Goal: Check status: Check status

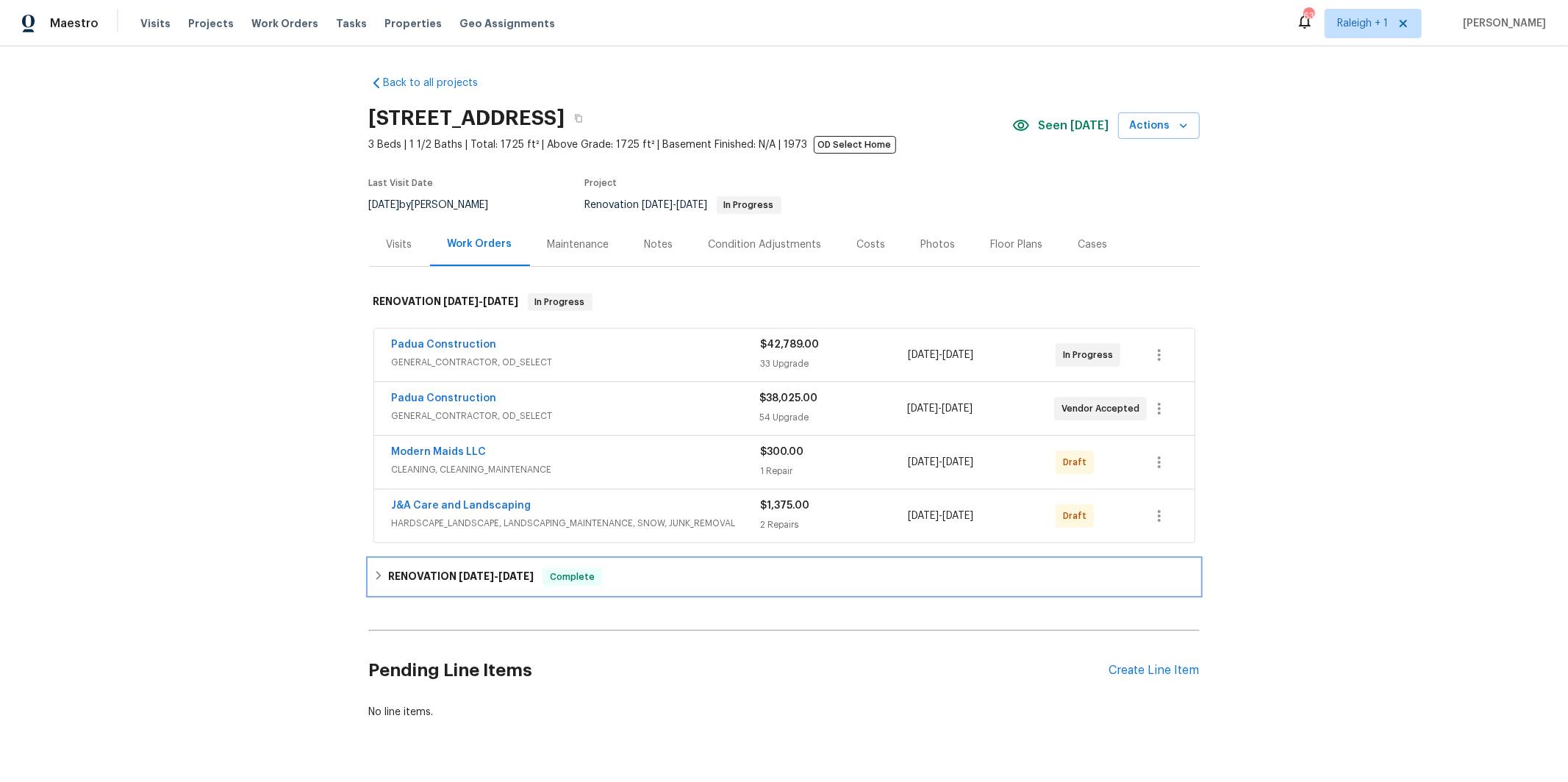
drag, startPoint x: 467, startPoint y: 577, endPoint x: 457, endPoint y: 577, distance: 10.0
click at [467, 578] on span "[DATE]" at bounding box center [476, 576] width 35 height 10
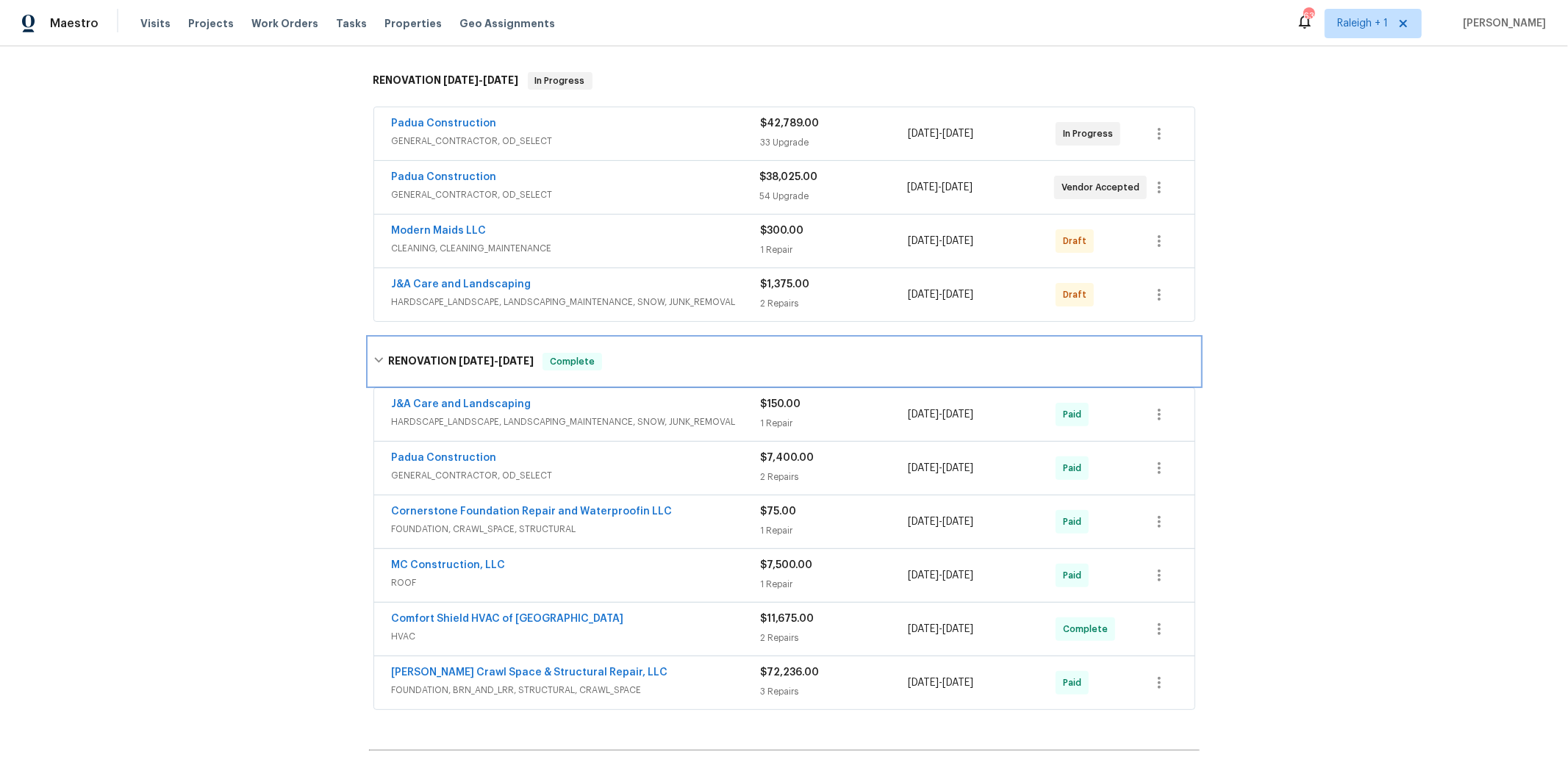
scroll to position [285, 0]
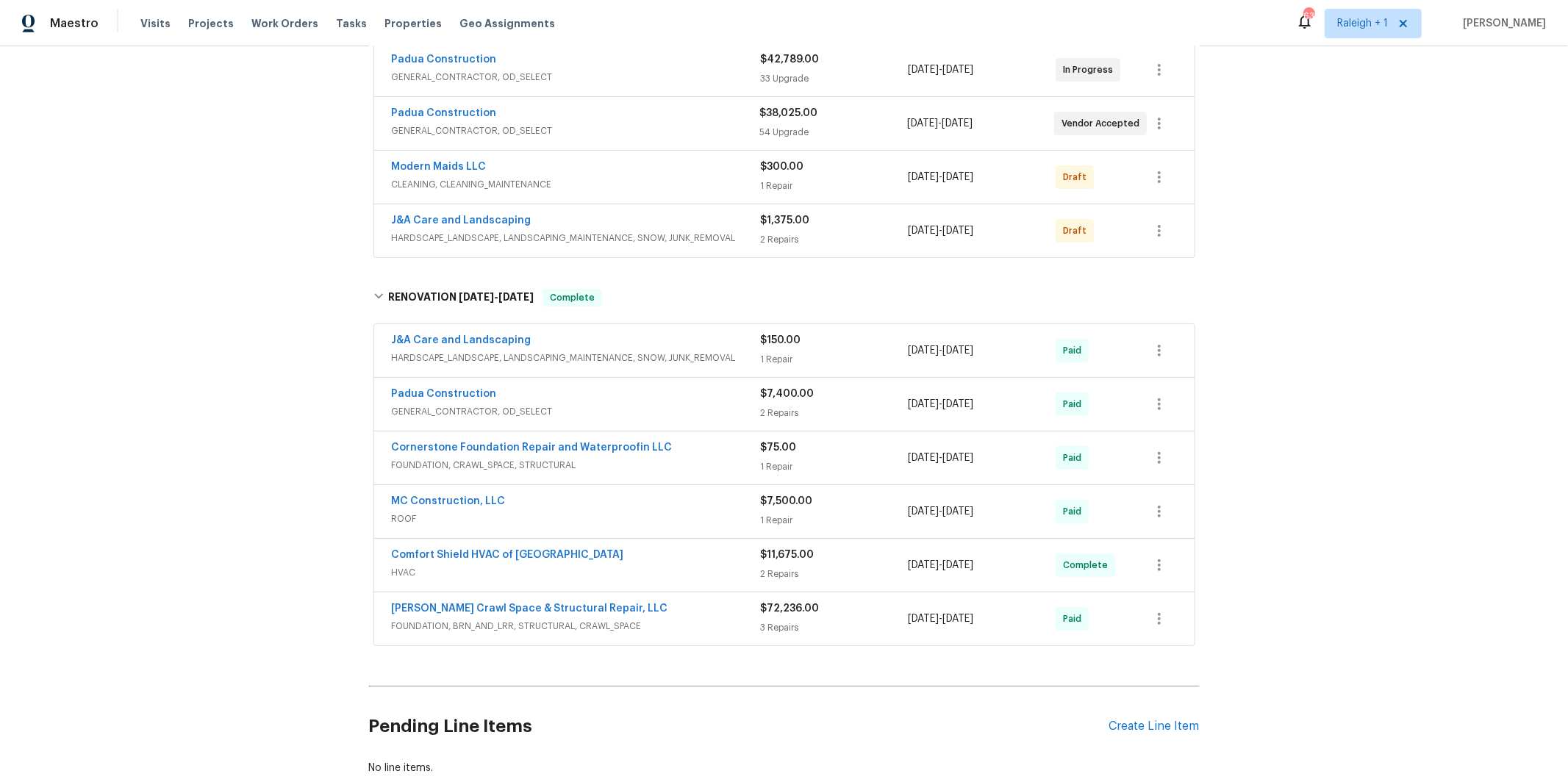
click at [572, 400] on div "Padua Construction" at bounding box center [576, 395] width 369 height 18
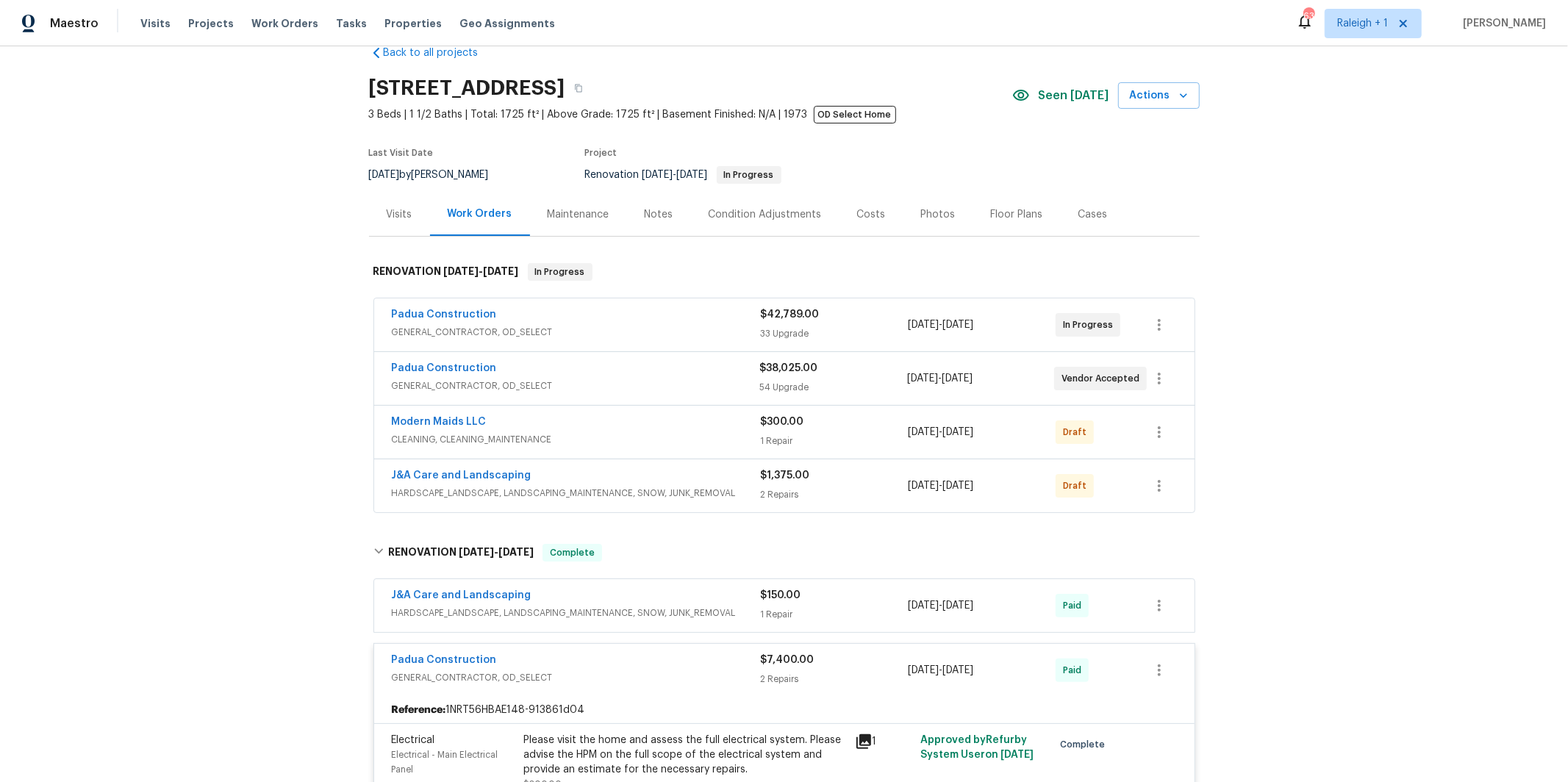
scroll to position [0, 0]
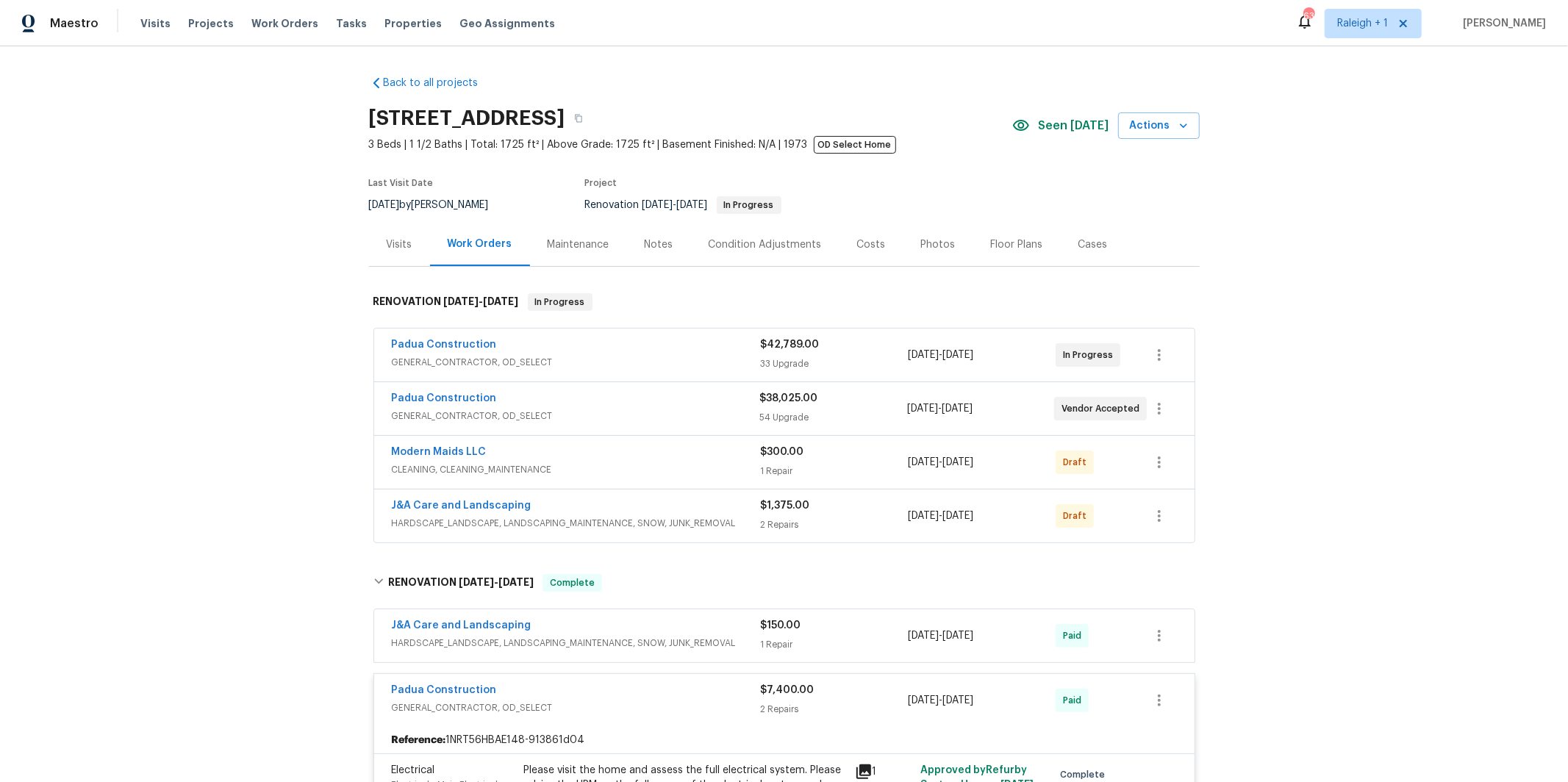
click at [635, 405] on div "Padua Construction" at bounding box center [575, 400] width 368 height 18
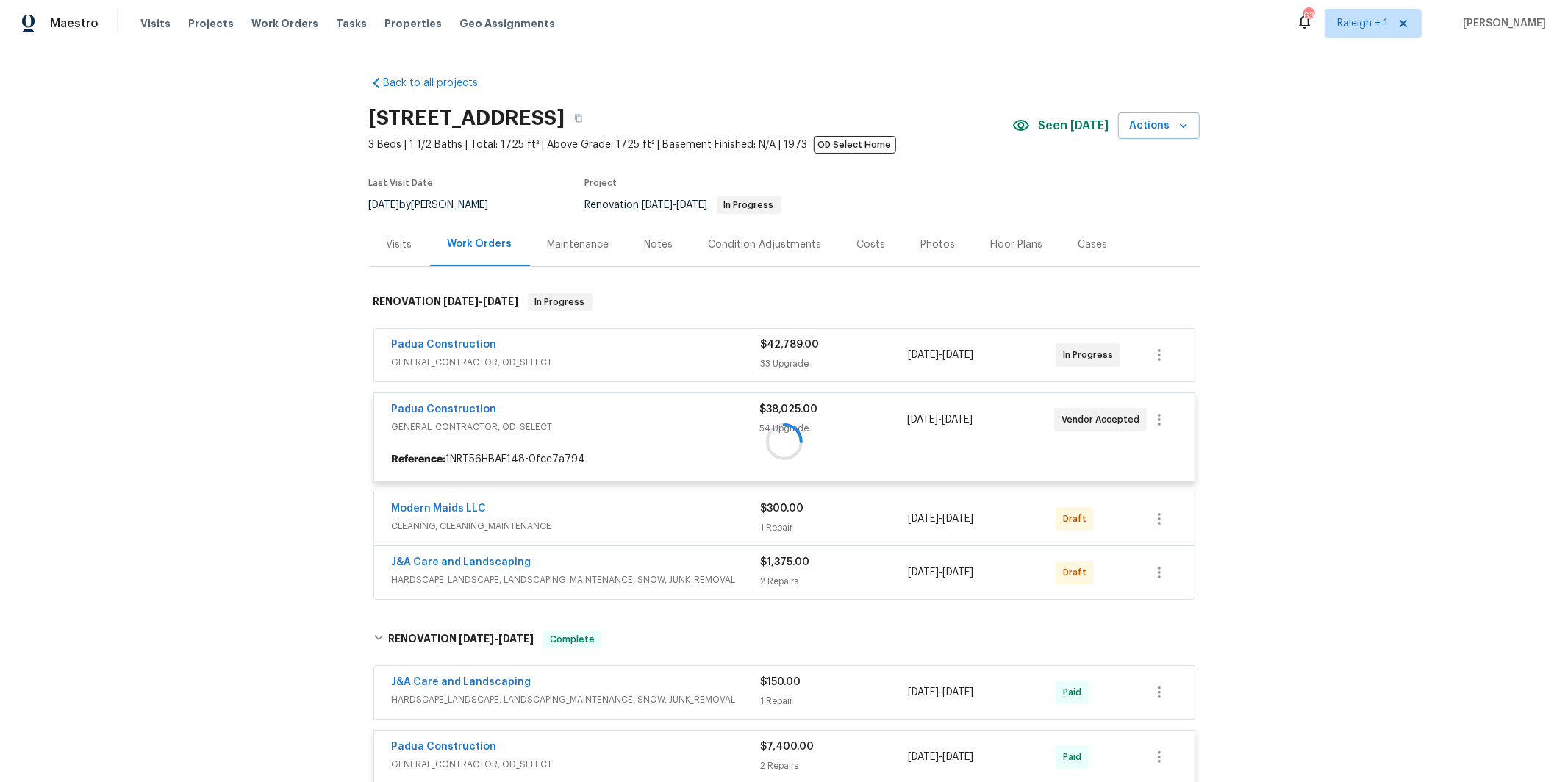
click at [572, 354] on div at bounding box center [784, 441] width 831 height 325
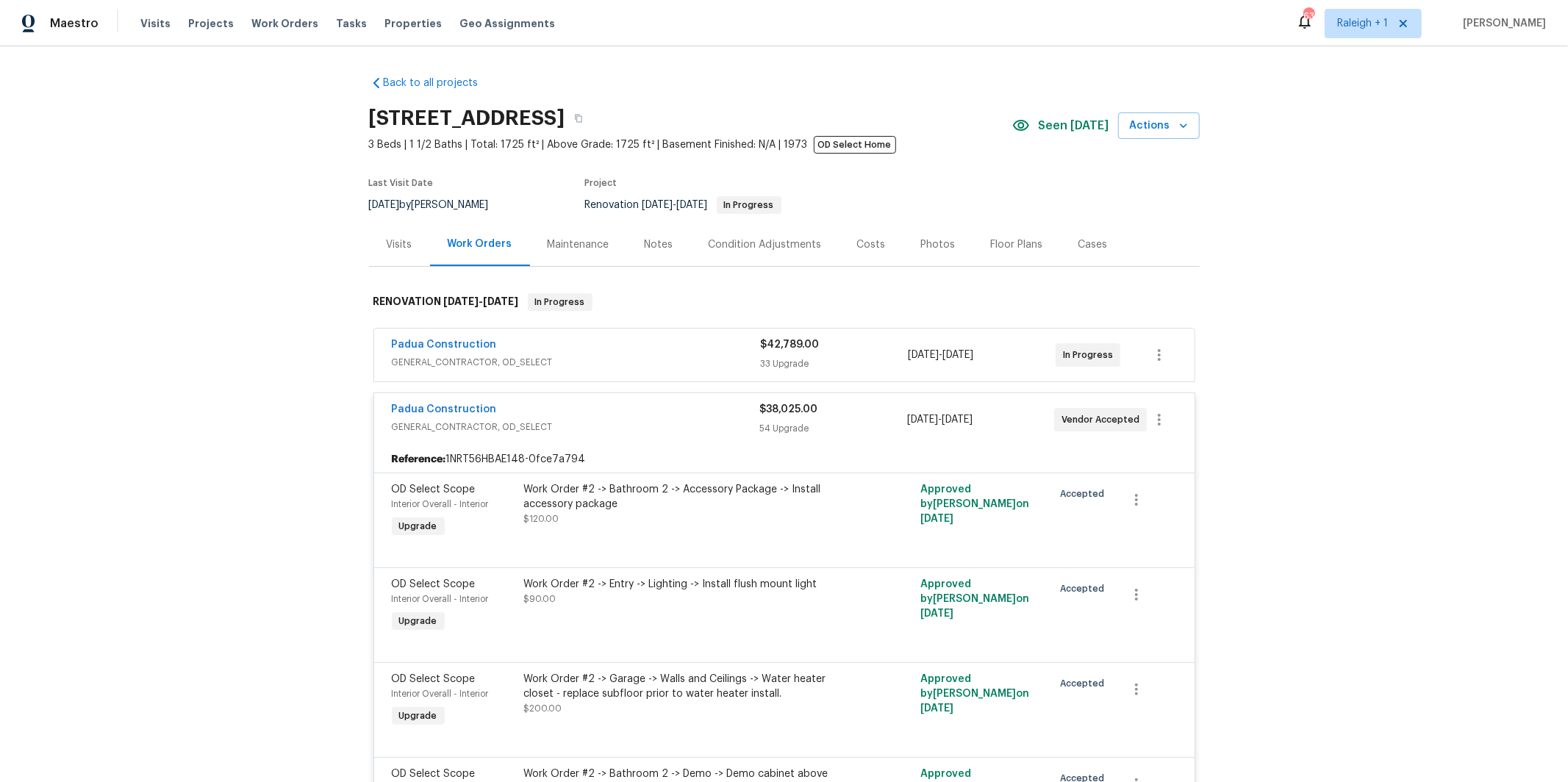
click at [571, 358] on span "GENERAL_CONTRACTOR, OD_SELECT" at bounding box center [576, 363] width 369 height 15
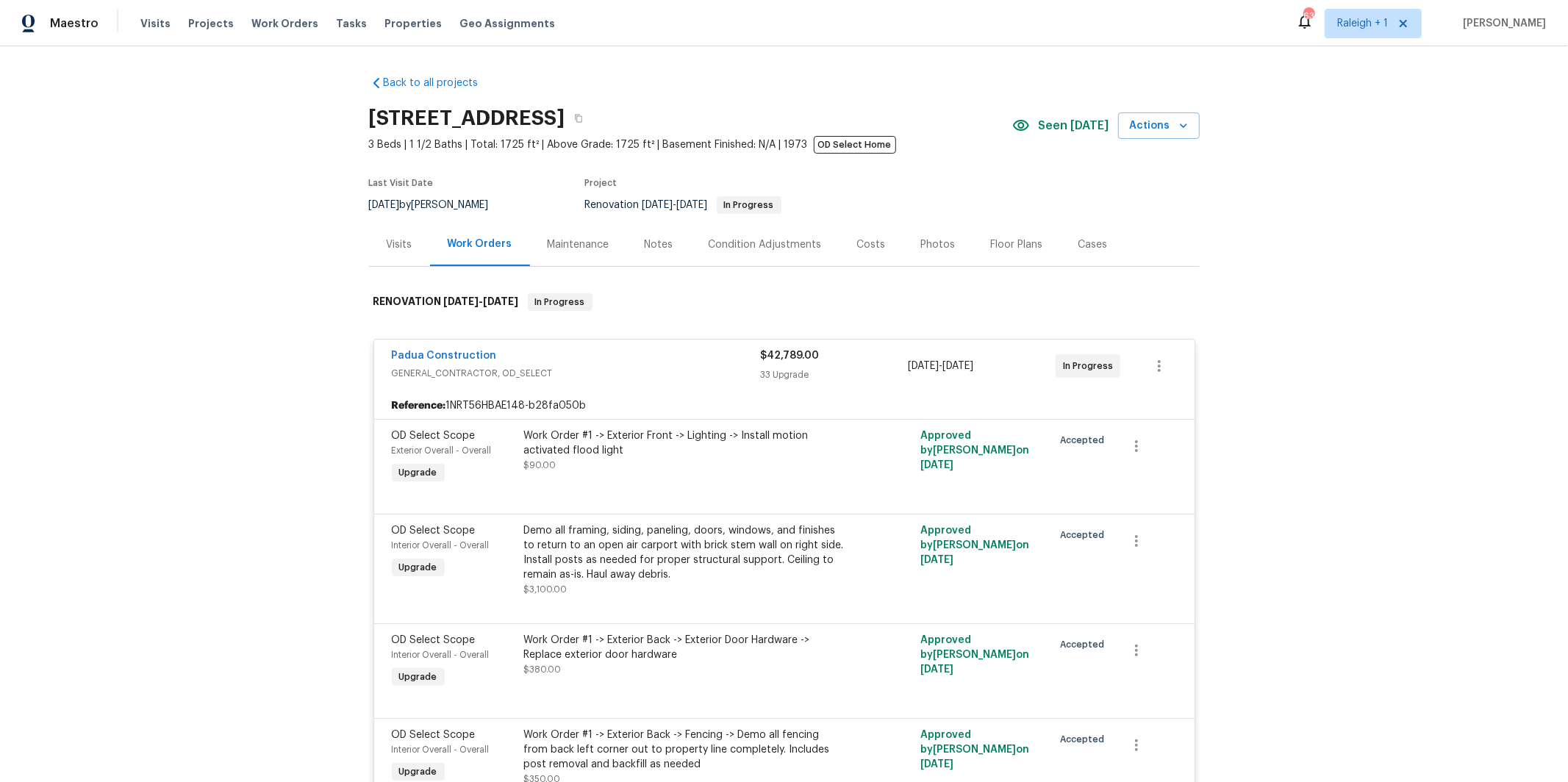
click at [227, 422] on div "Back to all projects [STREET_ADDRESS] 3 Beds | 1 1/2 Baths | Total: 1725 ft² | …" at bounding box center [784, 414] width 1568 height 735
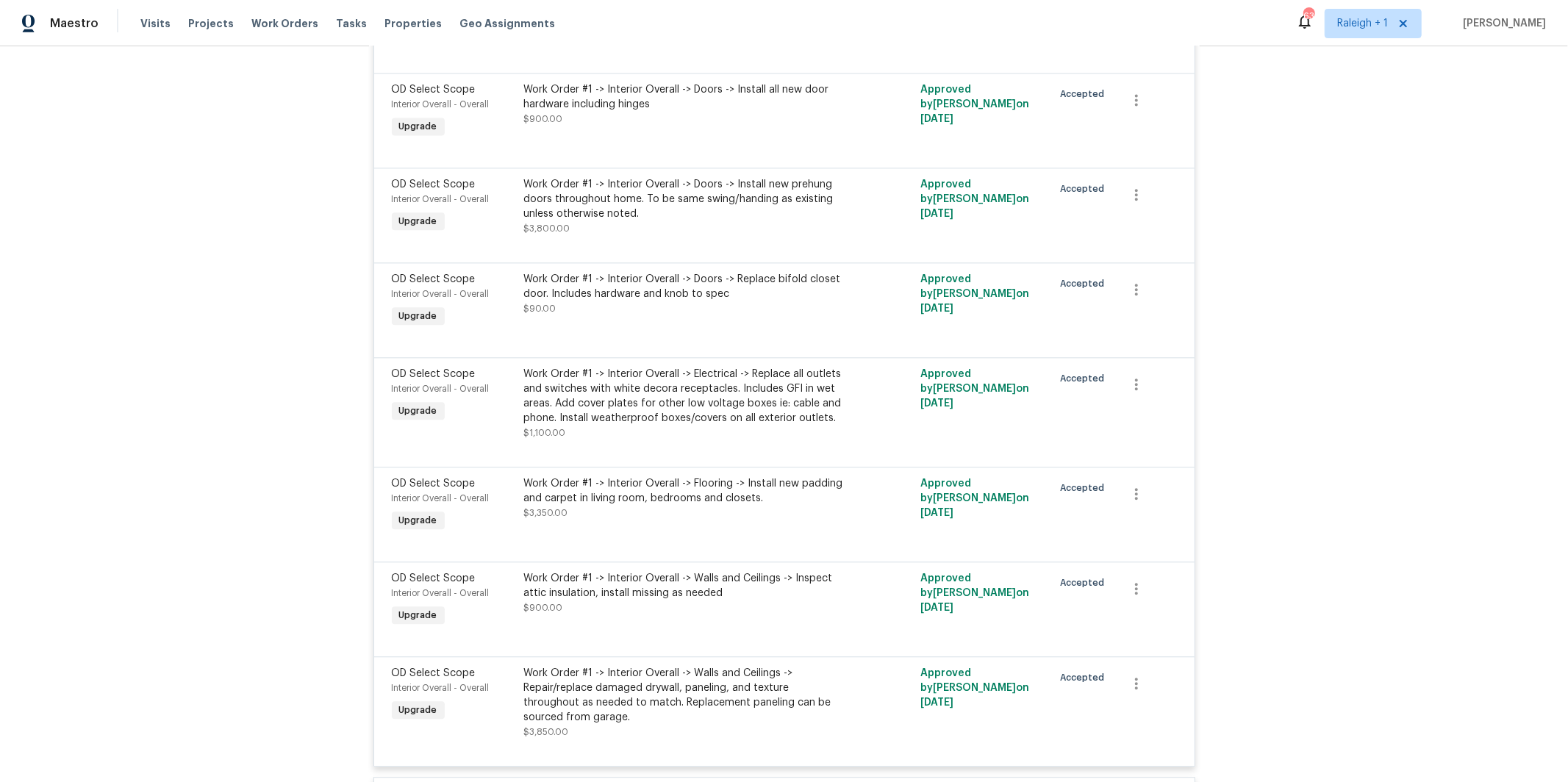
click at [756, 418] on div "Work Order #1 -> Interior Overall -> Electrical -> Replace all outlets and swit…" at bounding box center [684, 395] width 322 height 59
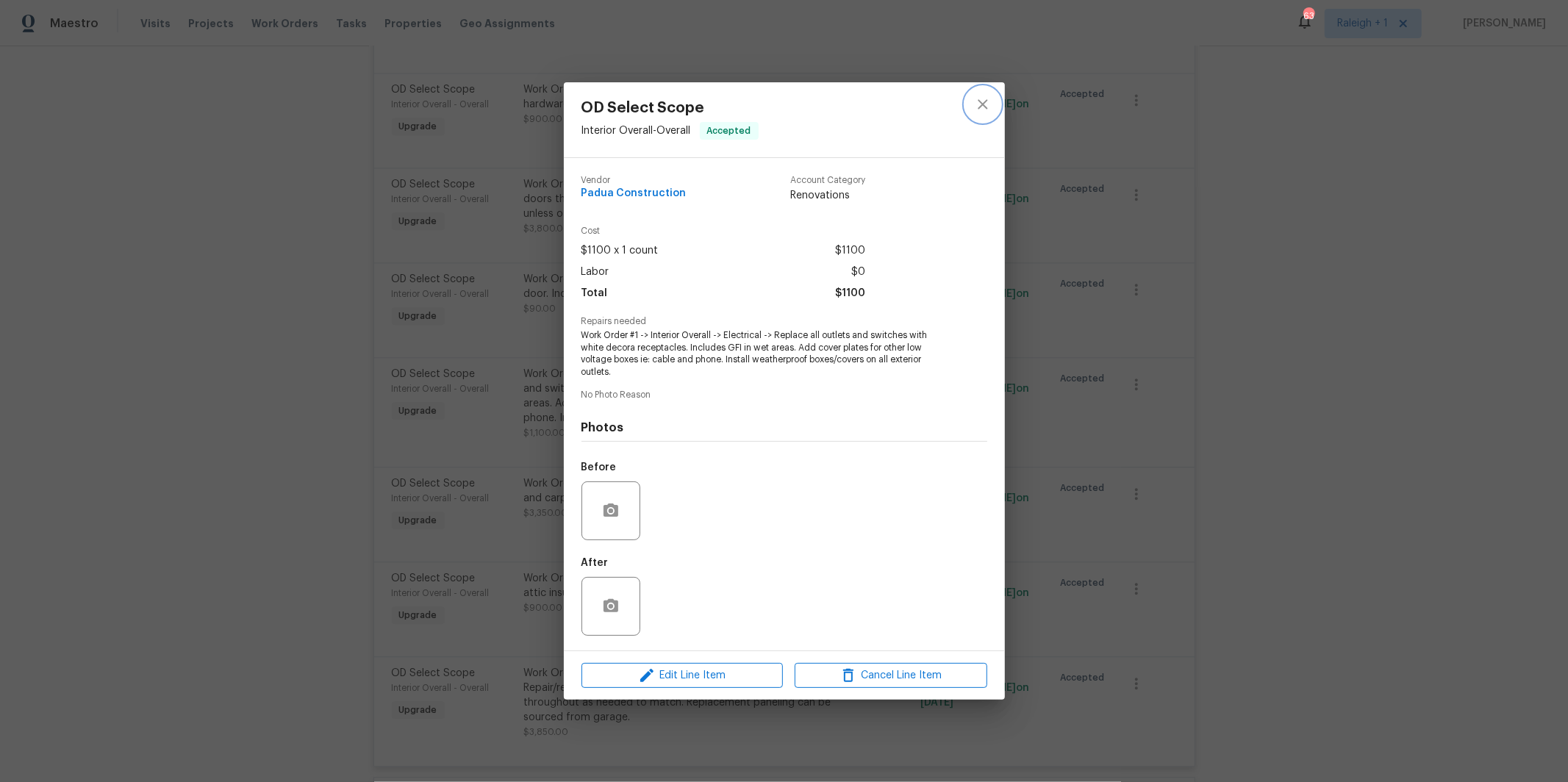
click at [991, 106] on button "close" at bounding box center [983, 104] width 35 height 35
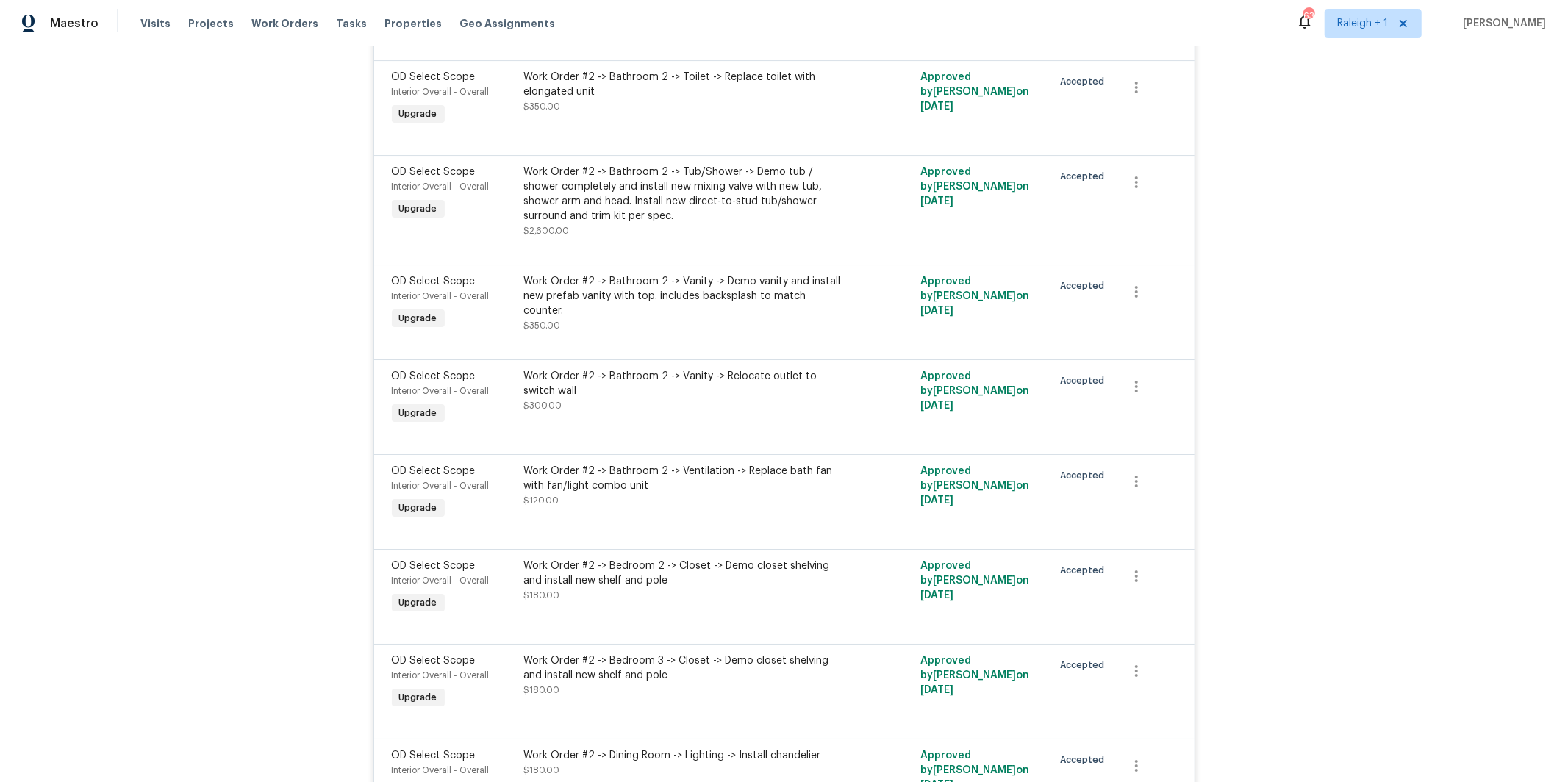
scroll to position [6288, 0]
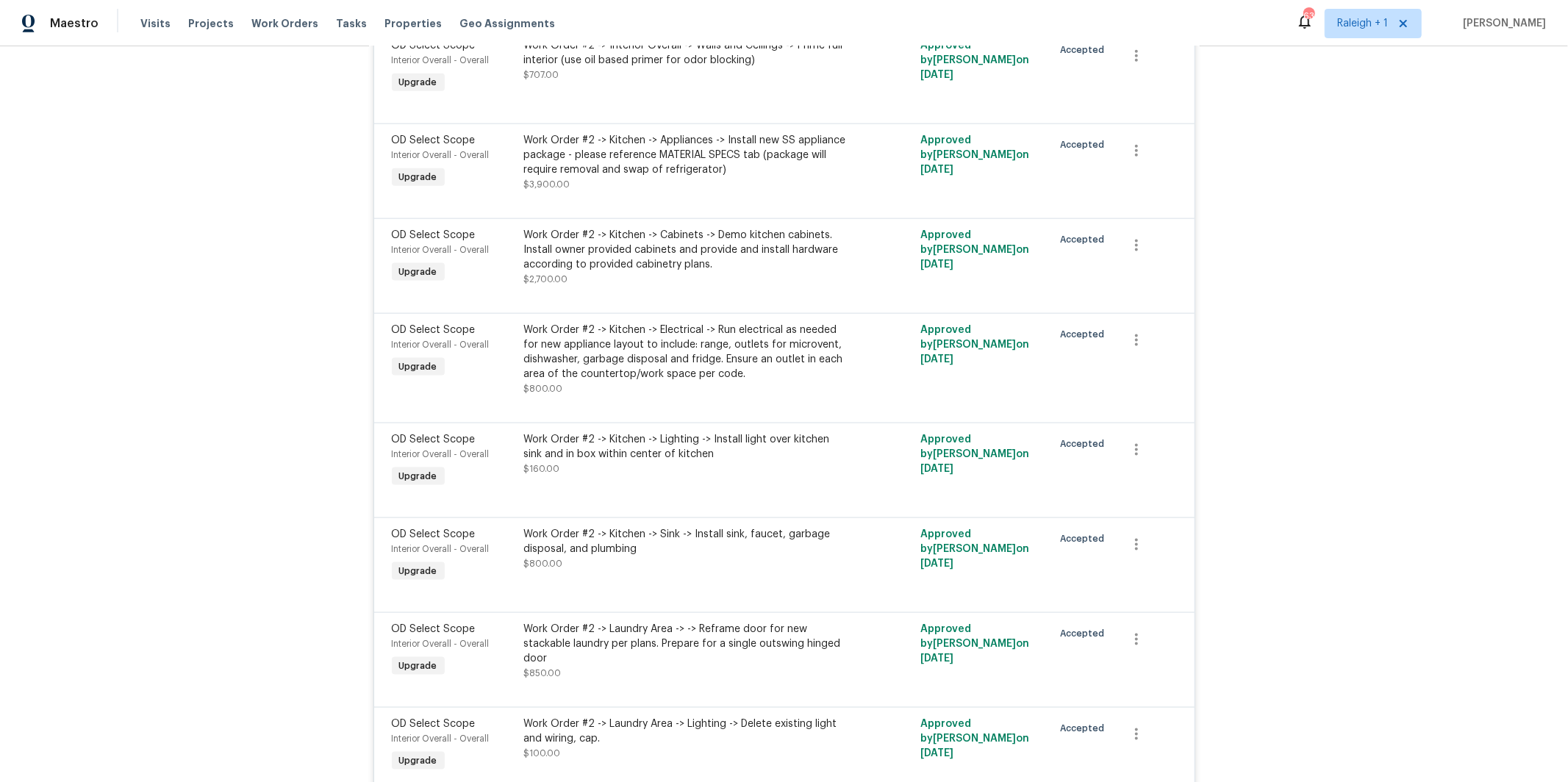
click at [610, 381] on div "Work Order #2 -> Kitchen -> Electrical -> Run electrical as needed for new appl…" at bounding box center [684, 351] width 322 height 59
